Goal: Task Accomplishment & Management: Manage account settings

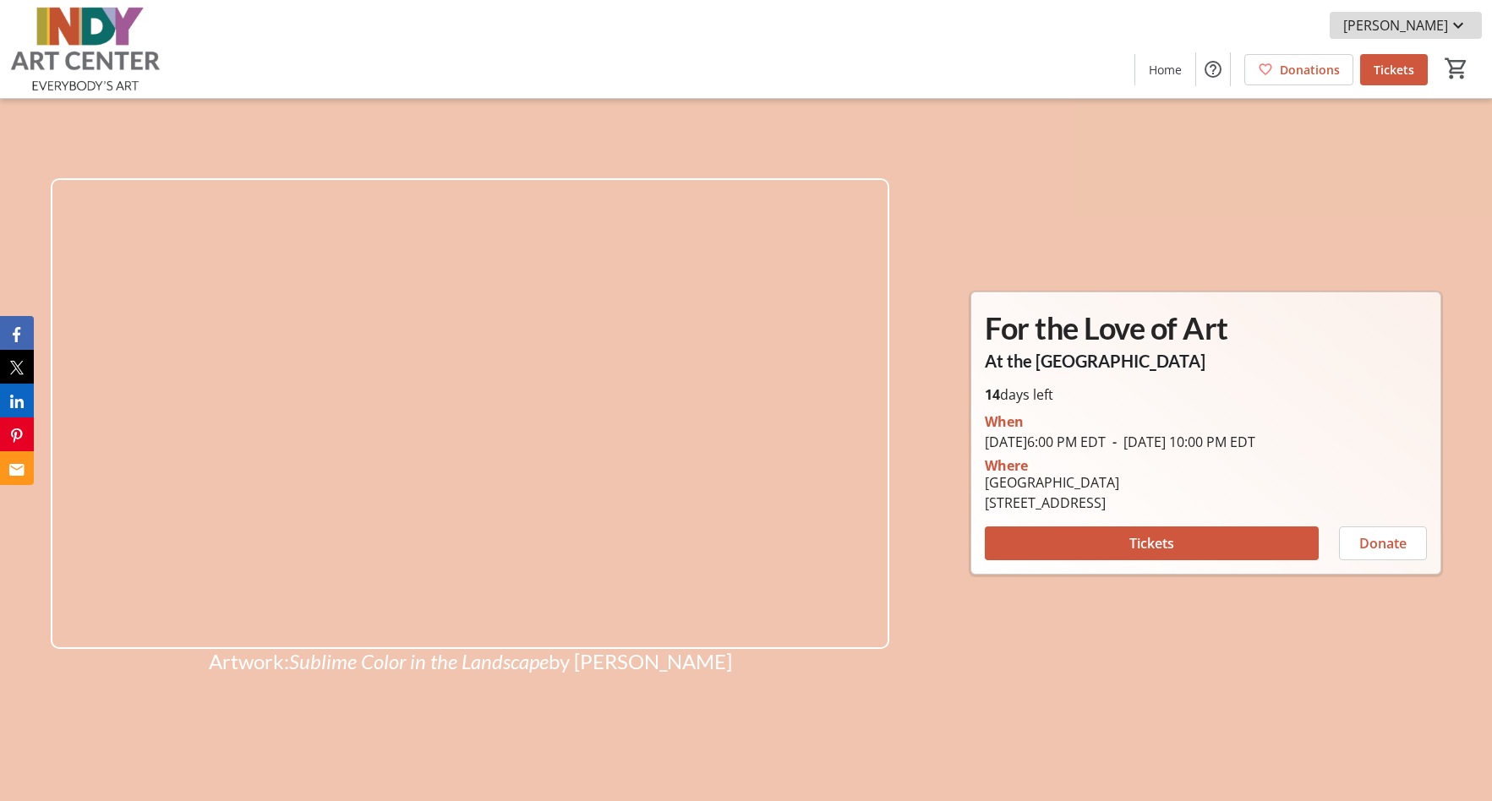
click at [1461, 25] on mat-icon at bounding box center [1458, 25] width 20 height 20
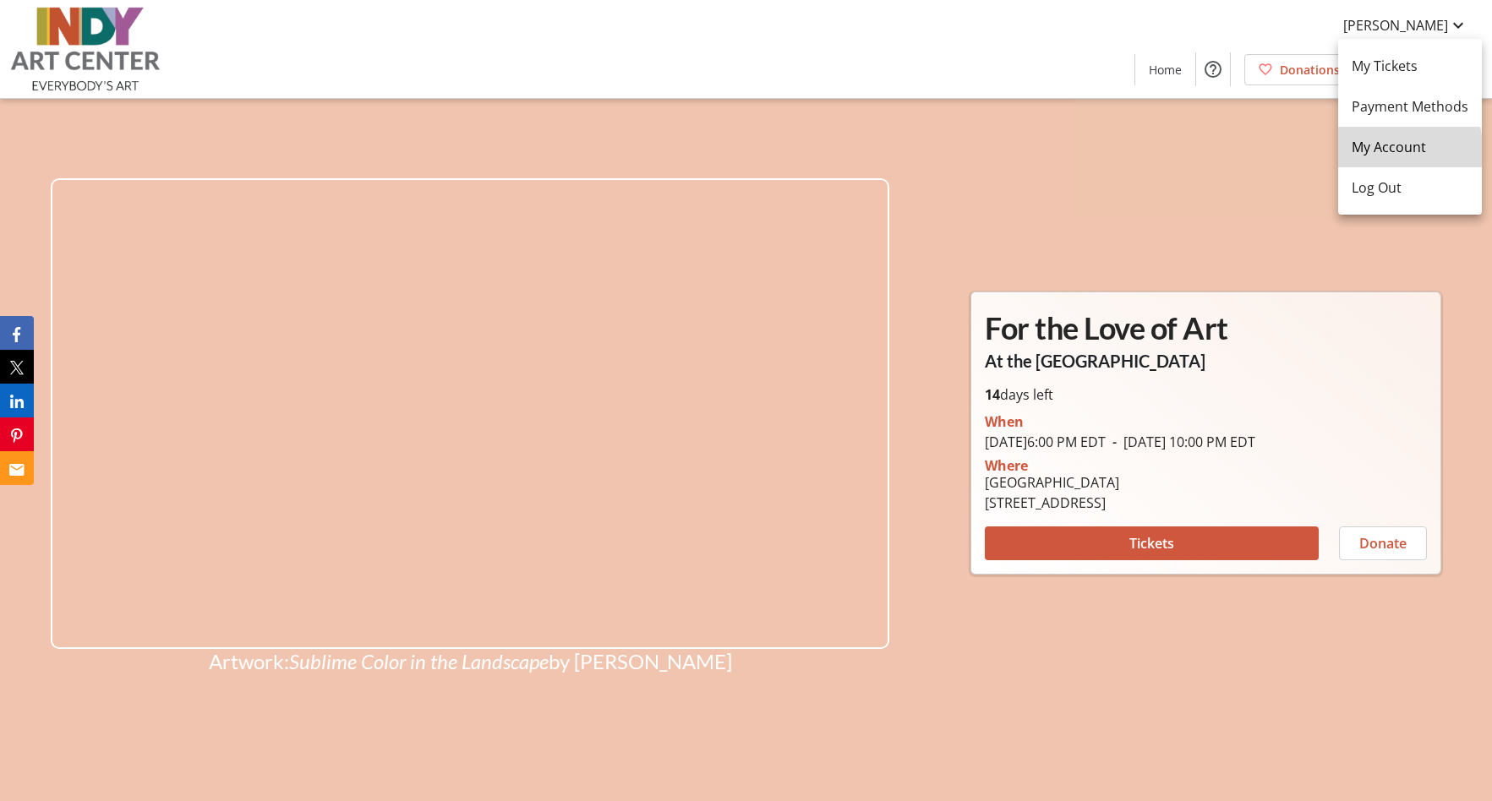
click at [1407, 150] on span "My Account" at bounding box center [1409, 147] width 117 height 20
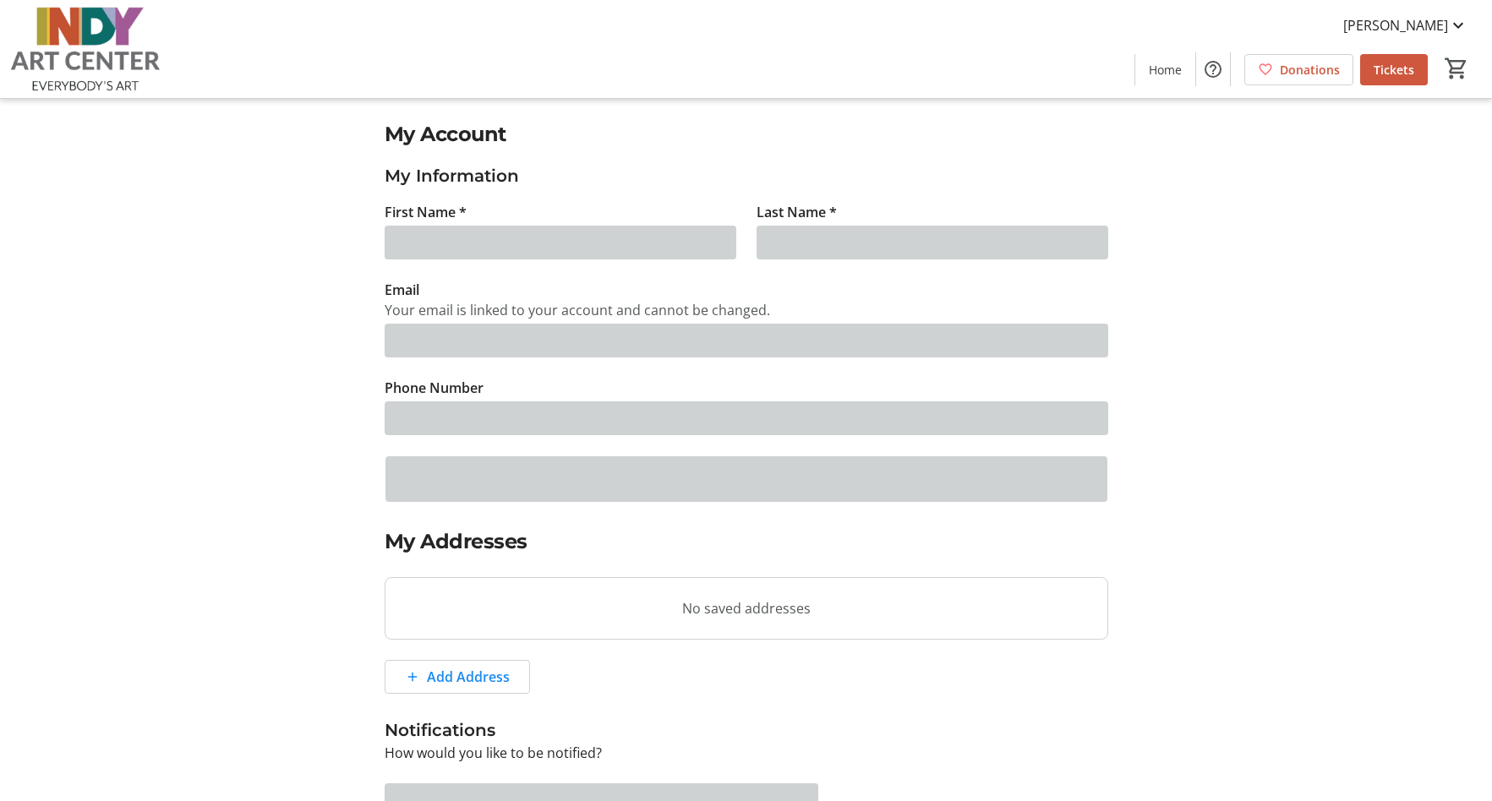
type input "Ona"
type input "[PERSON_NAME]"
type input "[EMAIL_ADDRESS][DOMAIN_NAME]"
type input "[PHONE_NUMBER]"
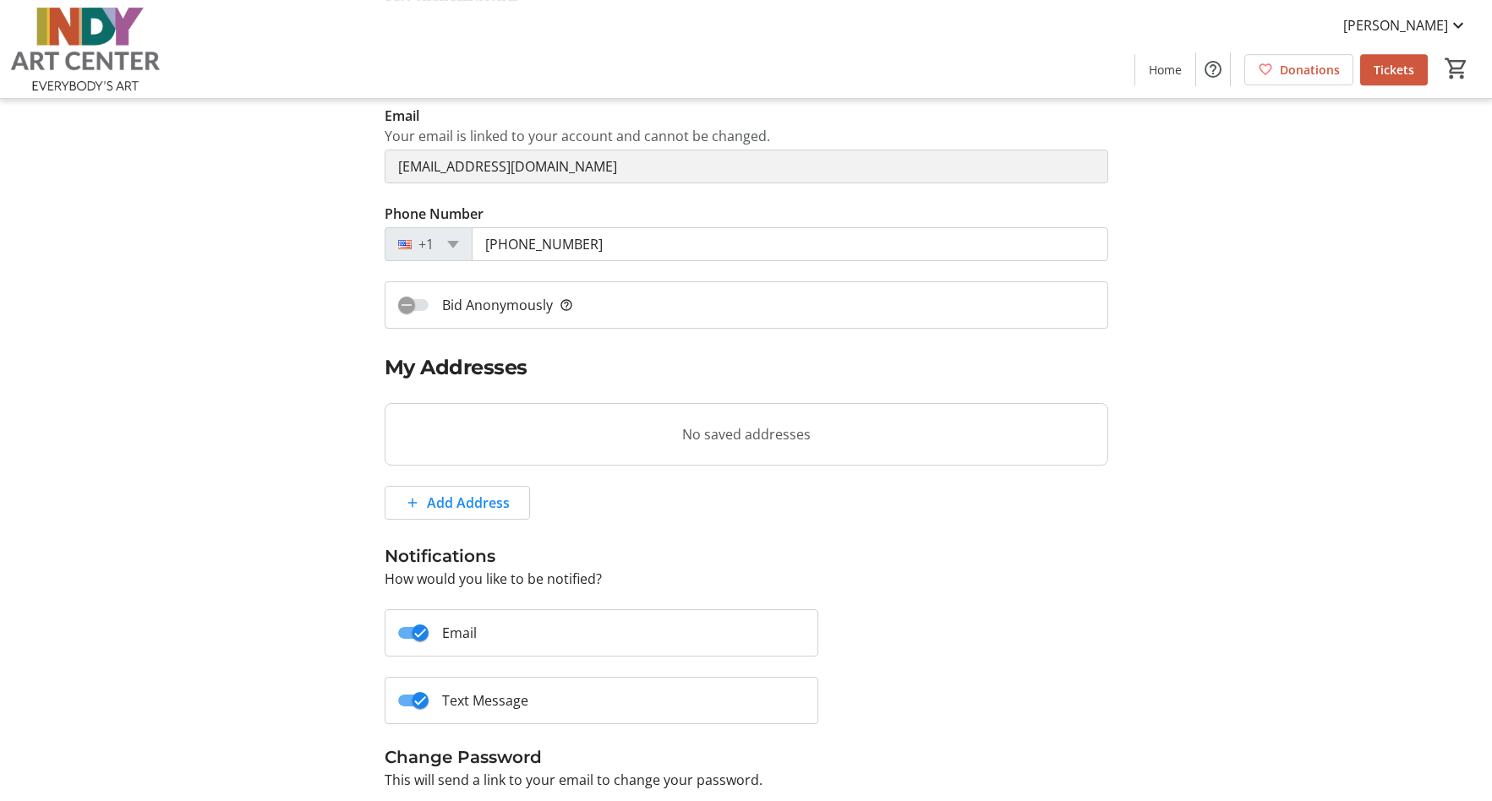
scroll to position [285, 0]
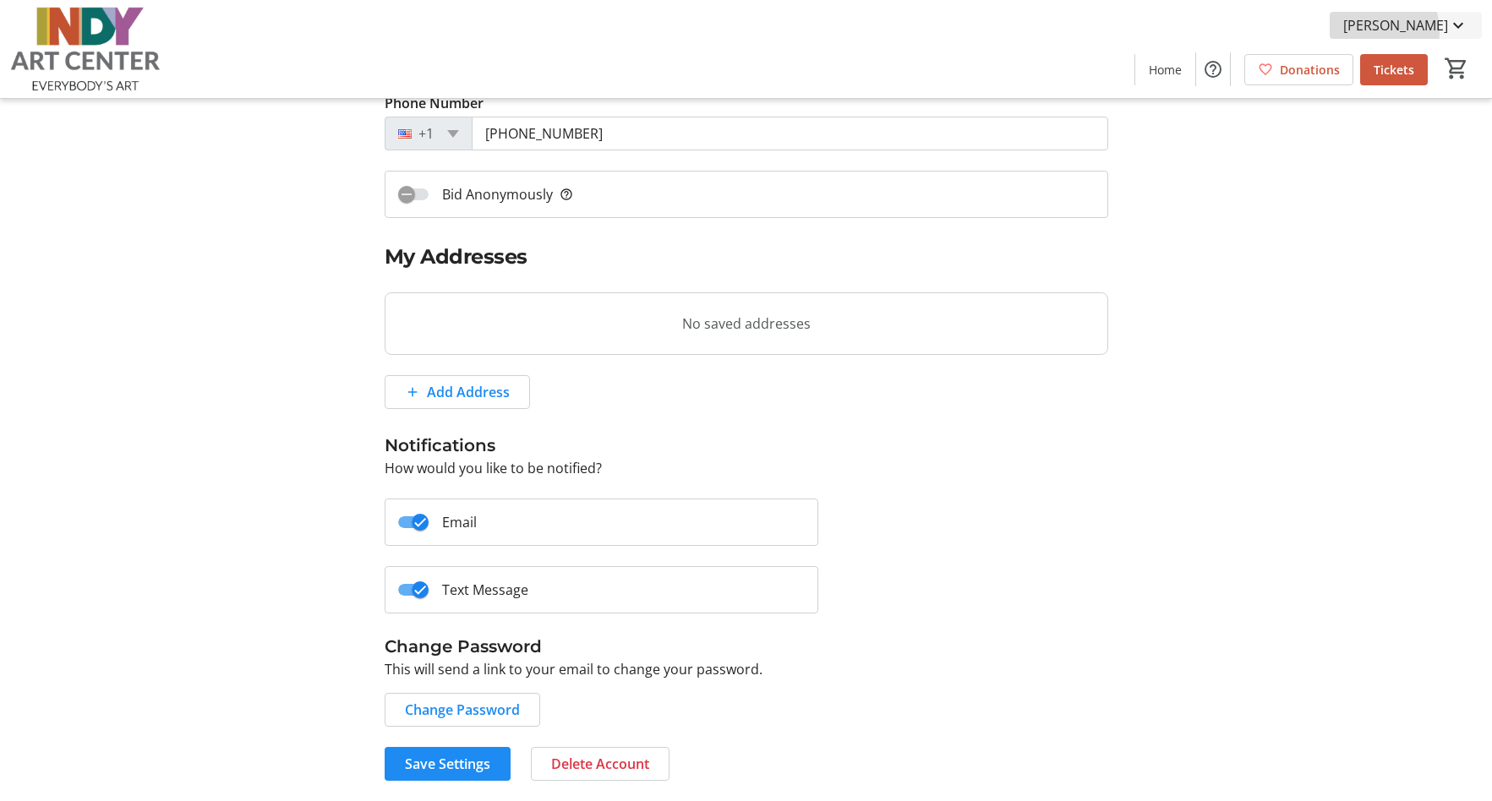
click at [1413, 31] on span "[PERSON_NAME]" at bounding box center [1395, 25] width 105 height 20
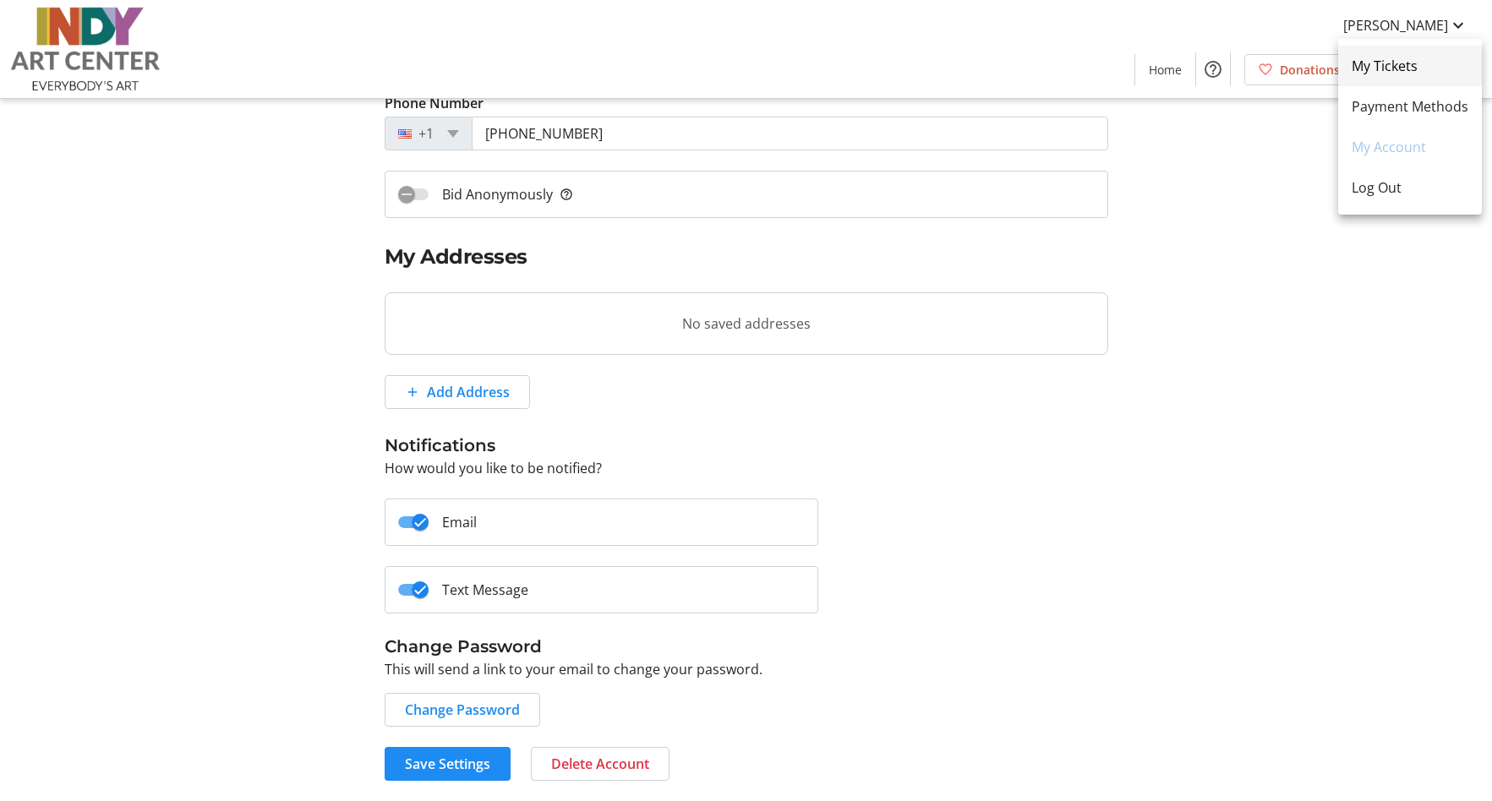
click at [1412, 63] on span "My Tickets" at bounding box center [1409, 66] width 117 height 20
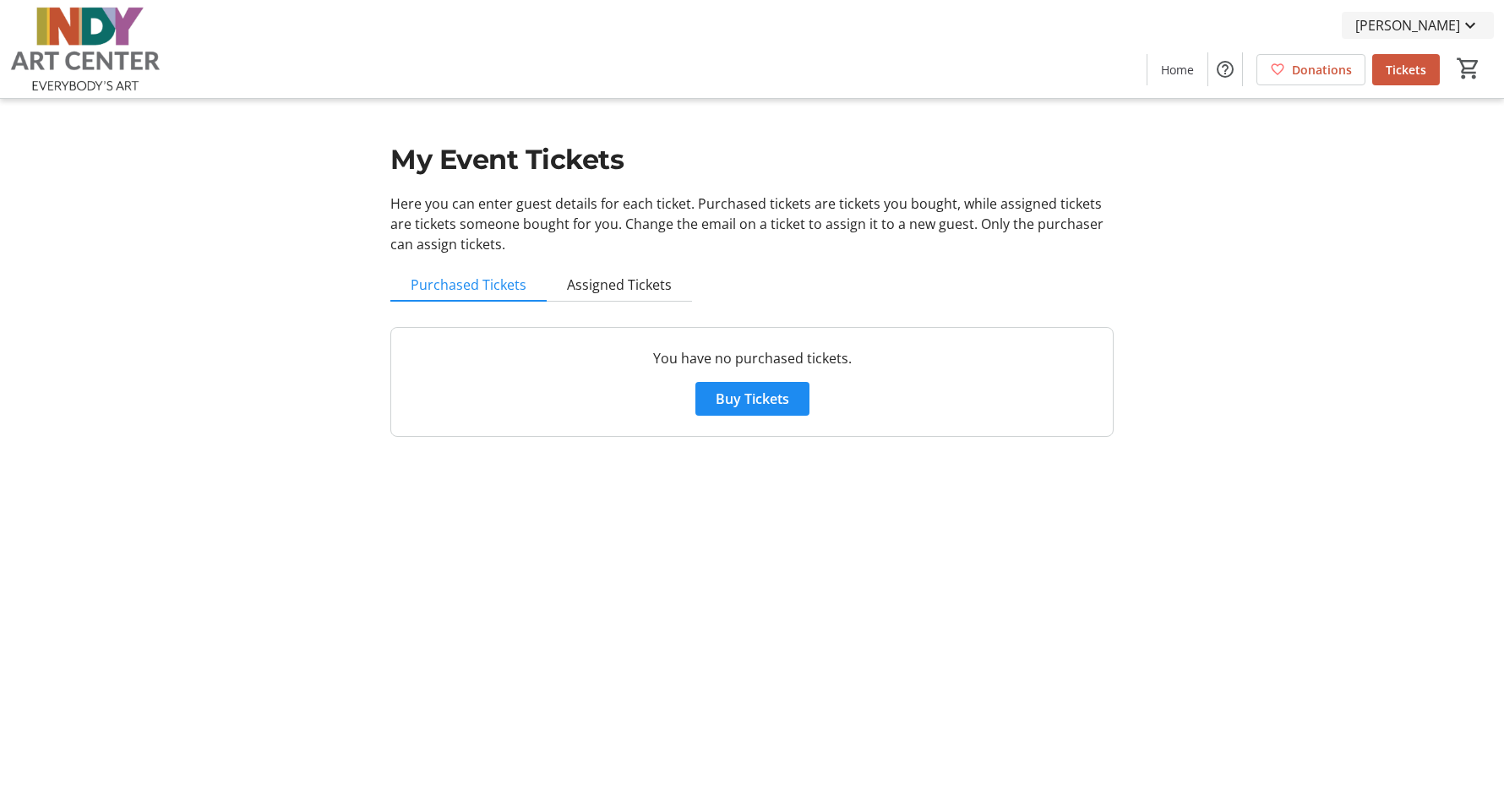
click at [1445, 25] on span "[PERSON_NAME]" at bounding box center [1408, 25] width 105 height 20
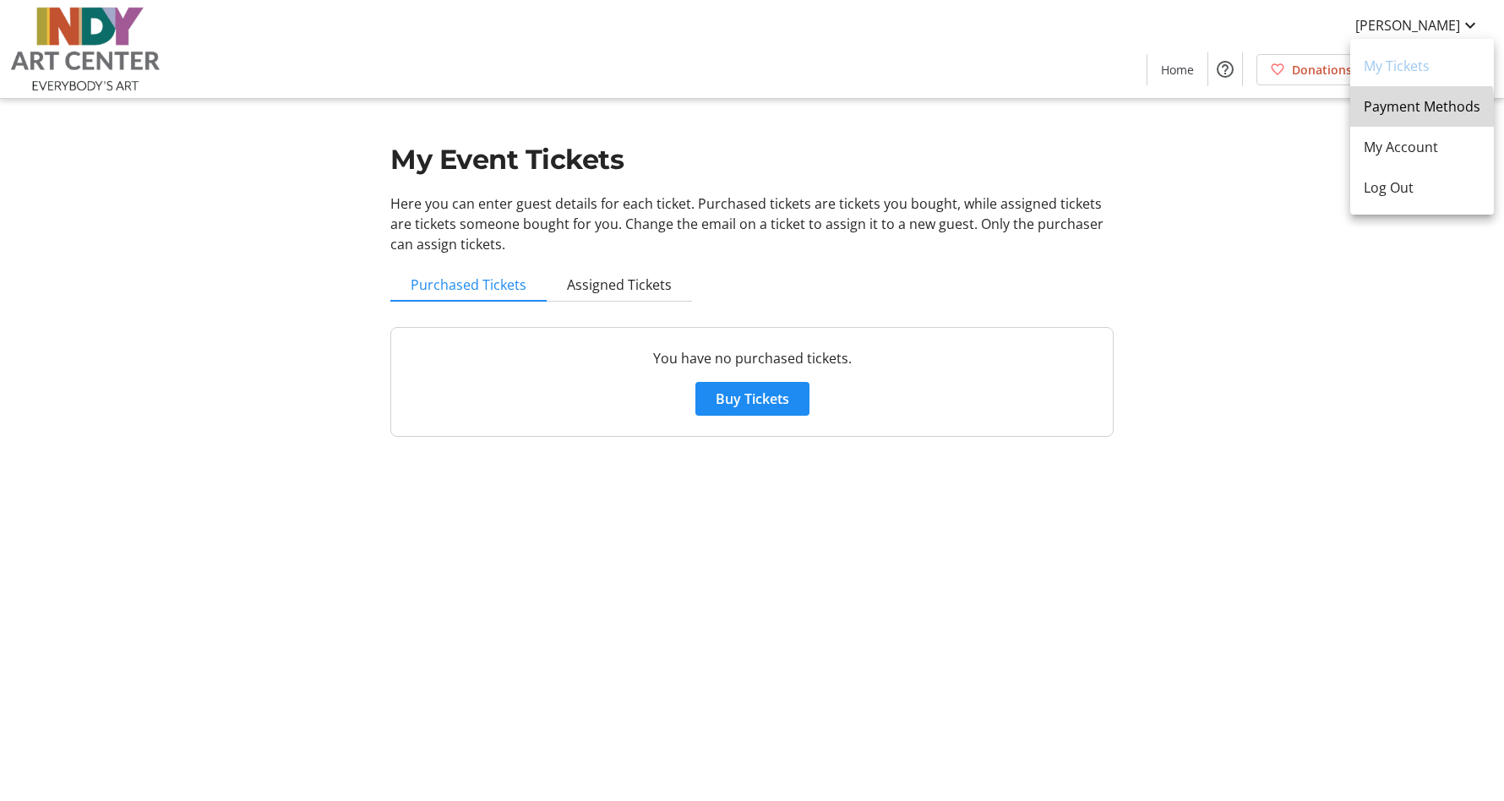
click at [1406, 111] on span "Payment Methods" at bounding box center [1422, 106] width 117 height 20
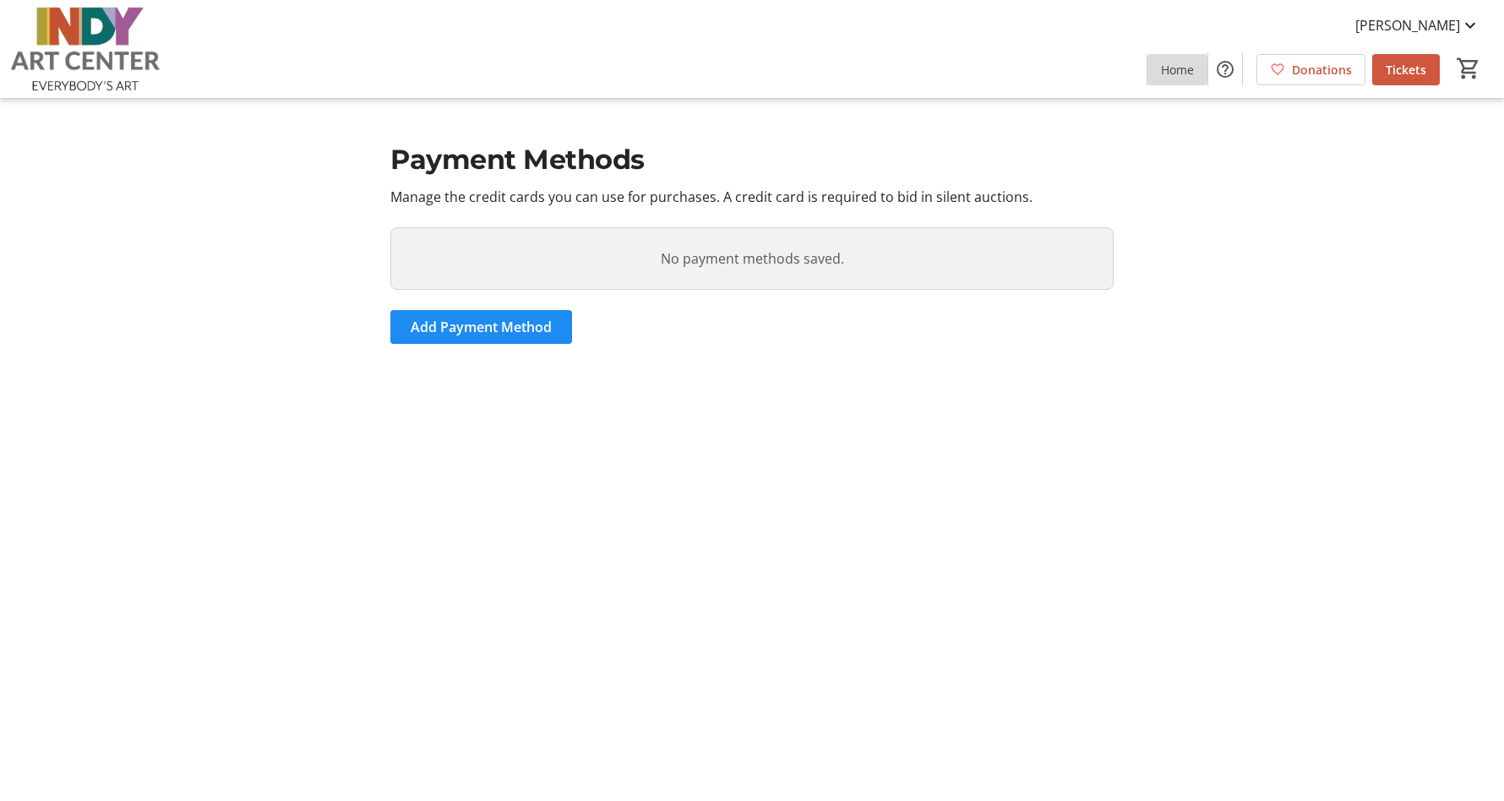
click at [1167, 71] on span "Home" at bounding box center [1177, 70] width 33 height 18
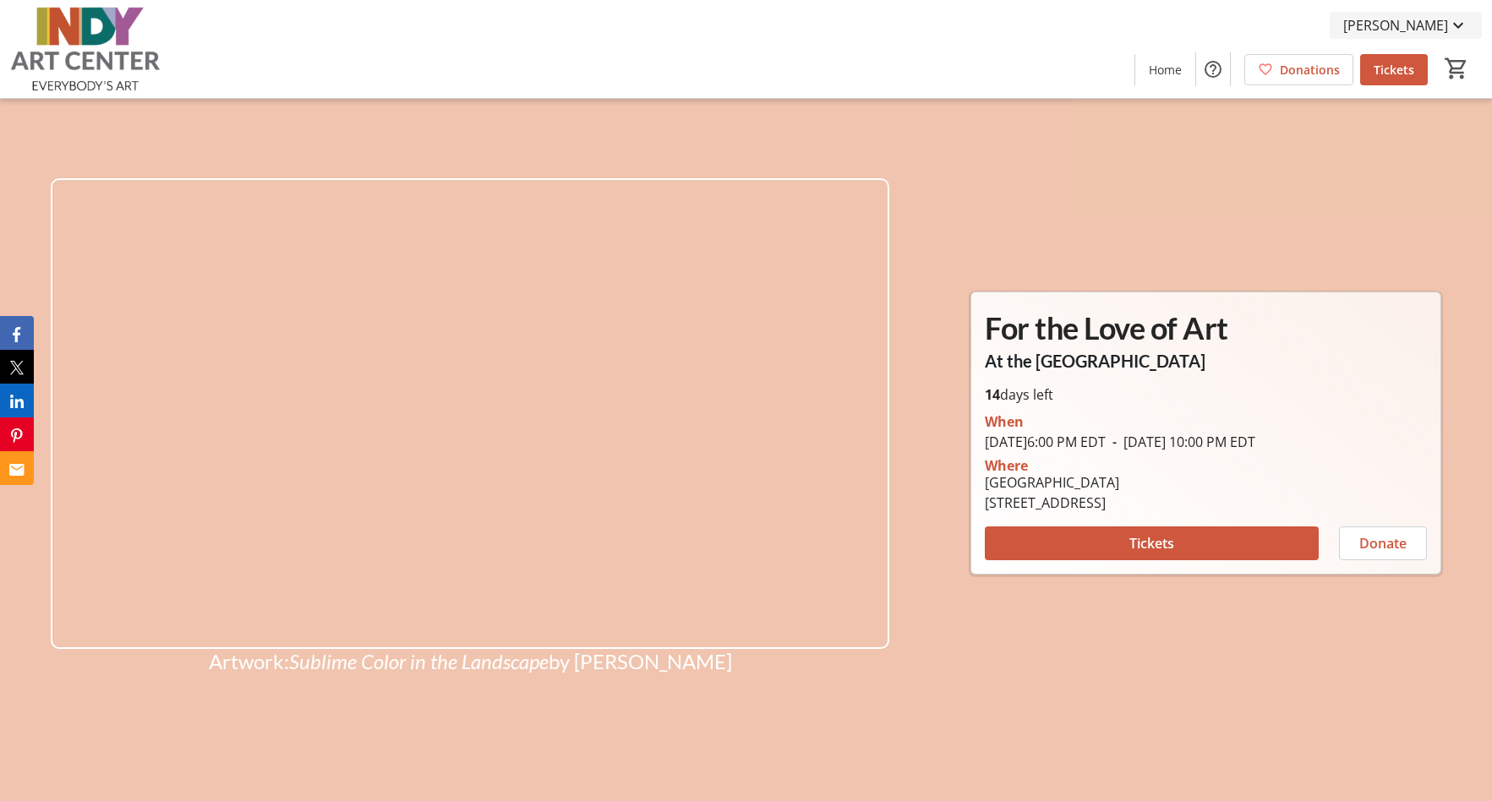
click at [1456, 24] on mat-icon at bounding box center [1458, 25] width 20 height 20
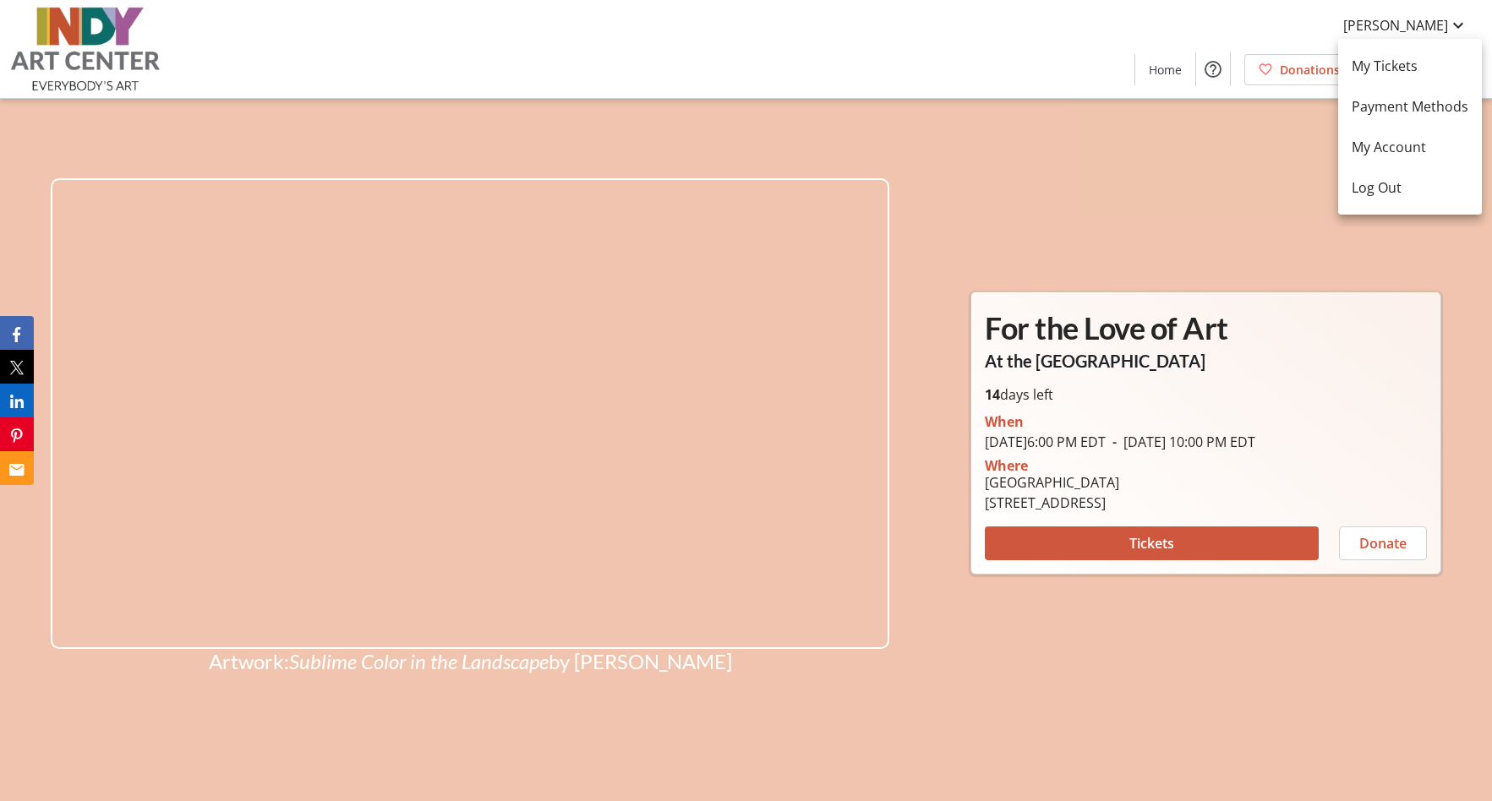
drag, startPoint x: 357, startPoint y: 94, endPoint x: 313, endPoint y: 96, distance: 44.0
click at [357, 94] on div at bounding box center [746, 400] width 1492 height 801
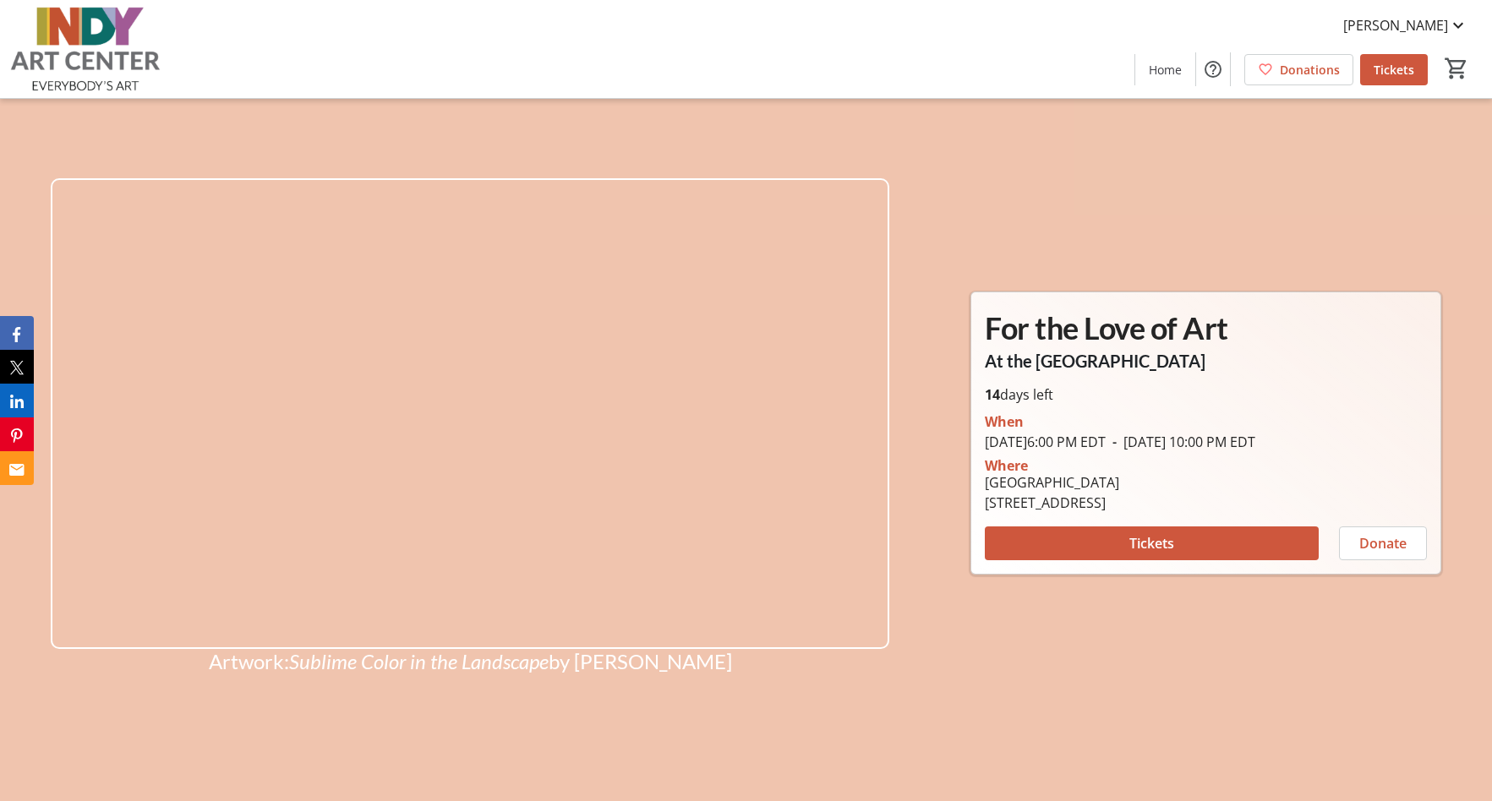
click at [116, 45] on img at bounding box center [85, 49] width 150 height 85
